Goal: Find specific page/section: Find specific page/section

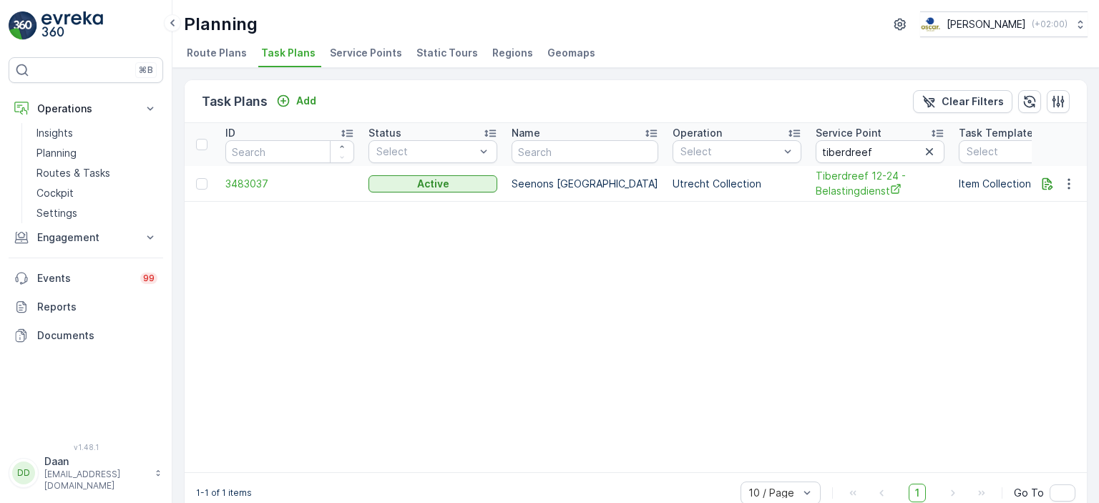
click at [286, 59] on span "Task Plans" at bounding box center [288, 53] width 54 height 14
click at [923, 147] on icon "button" at bounding box center [930, 152] width 14 height 14
click at [875, 147] on input "text" at bounding box center [880, 151] width 129 height 23
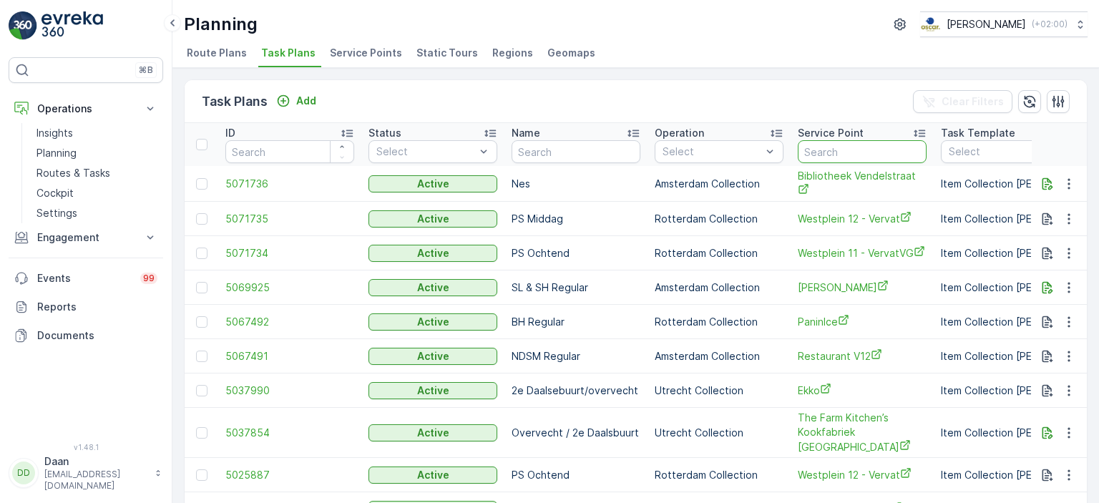
click at [875, 147] on input "text" at bounding box center [862, 151] width 129 height 23
type input "[PERSON_NAME]"
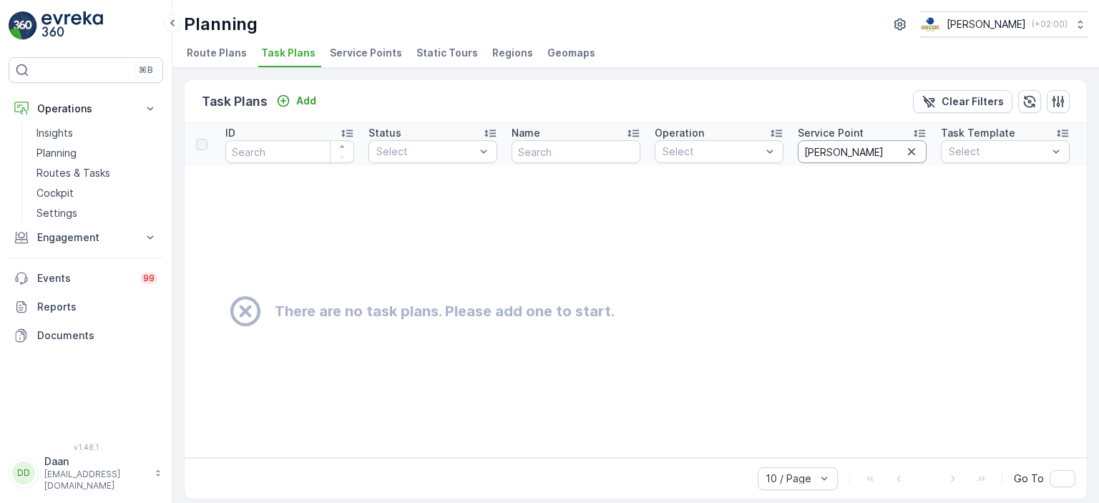
click at [875, 147] on input "[PERSON_NAME]" at bounding box center [862, 151] width 129 height 23
type input "[PERSON_NAME]"
